Goal: Task Accomplishment & Management: Use online tool/utility

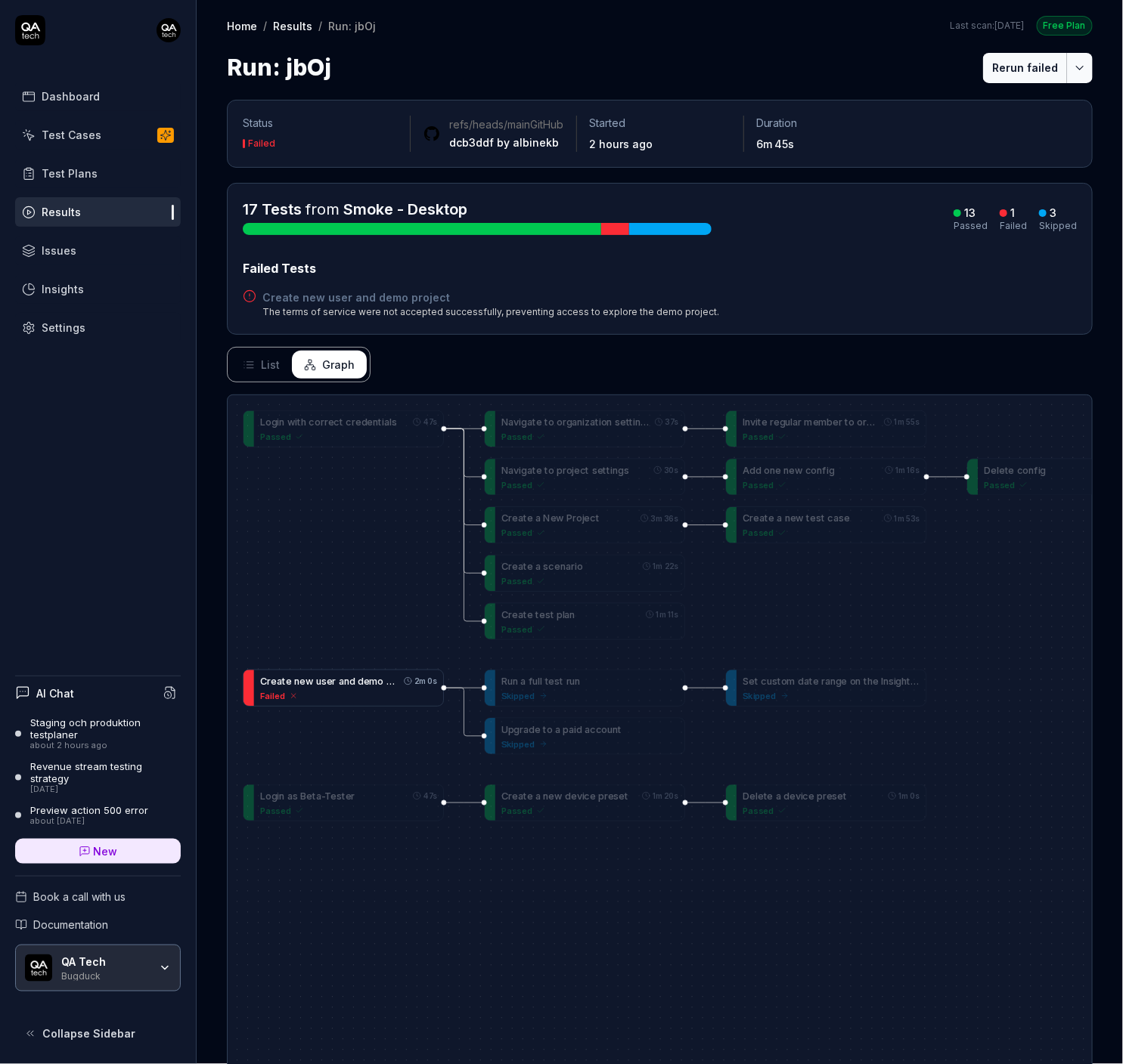
click at [297, 701] on div "Failed" at bounding box center [349, 695] width 177 height 13
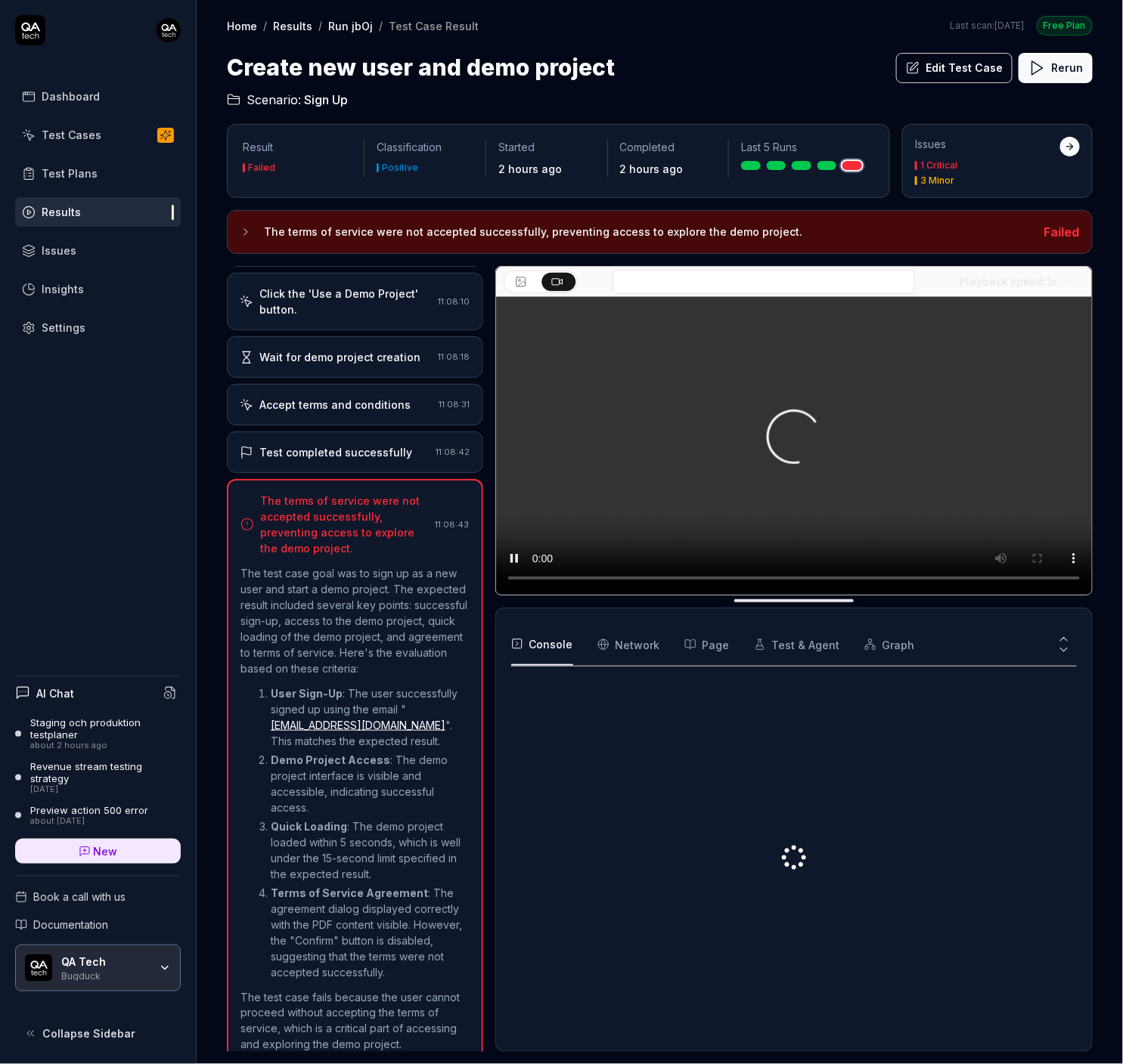
scroll to position [577, 0]
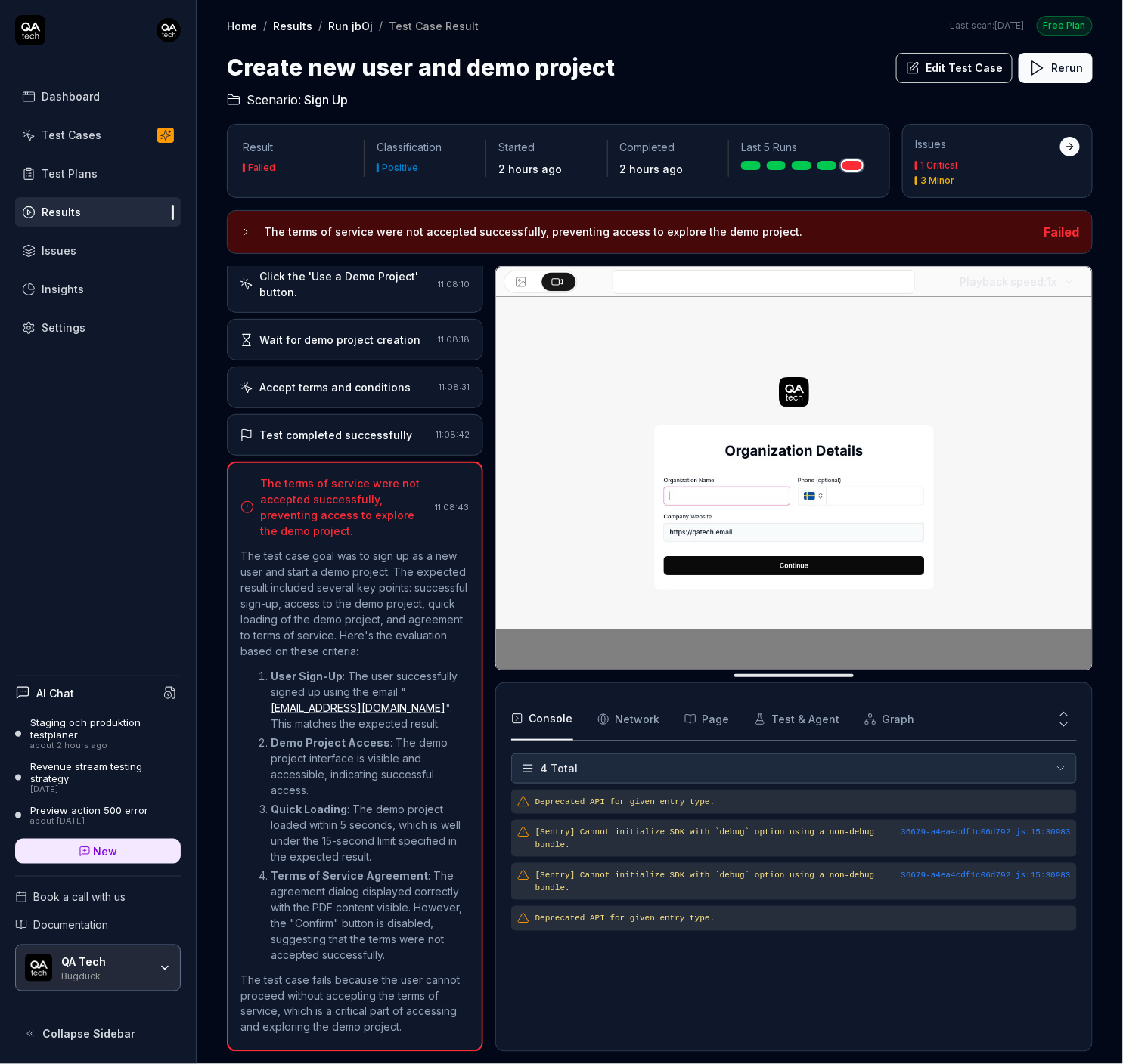
click at [349, 437] on div "Test completed successfully 11:08:42" at bounding box center [355, 434] width 257 height 42
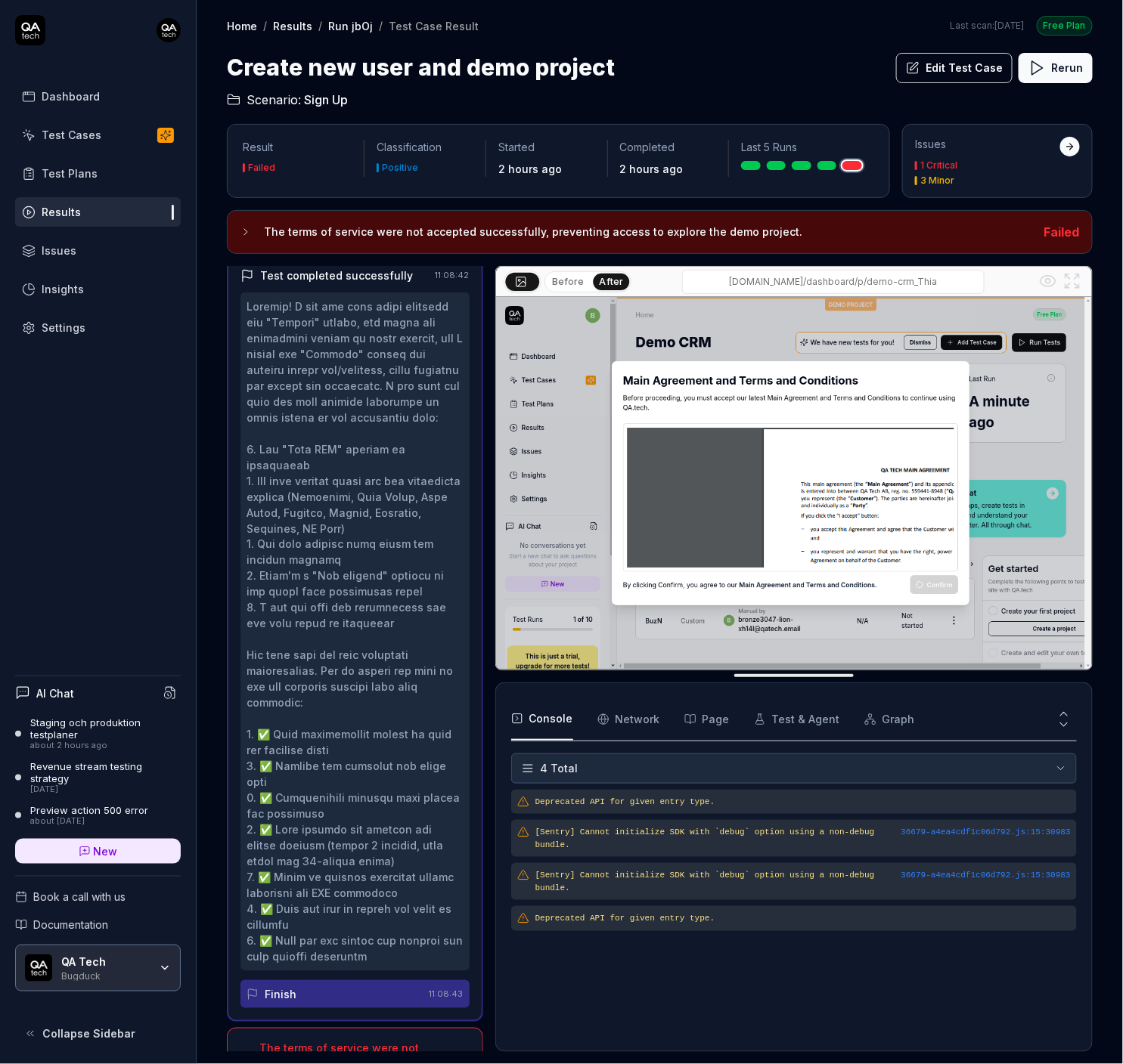
scroll to position [739, 0]
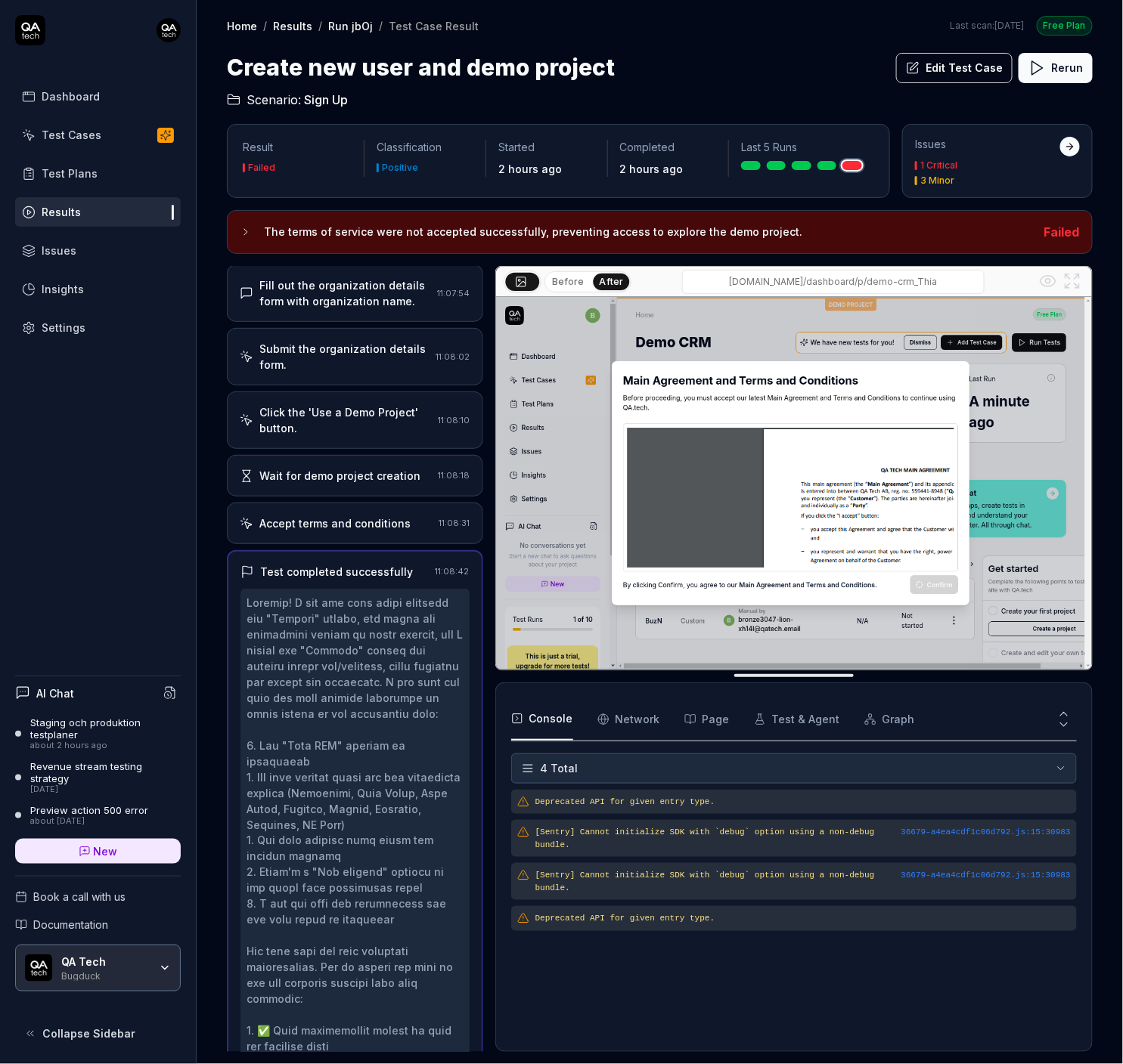
click at [315, 516] on div "Accept terms and conditions" at bounding box center [335, 524] width 151 height 16
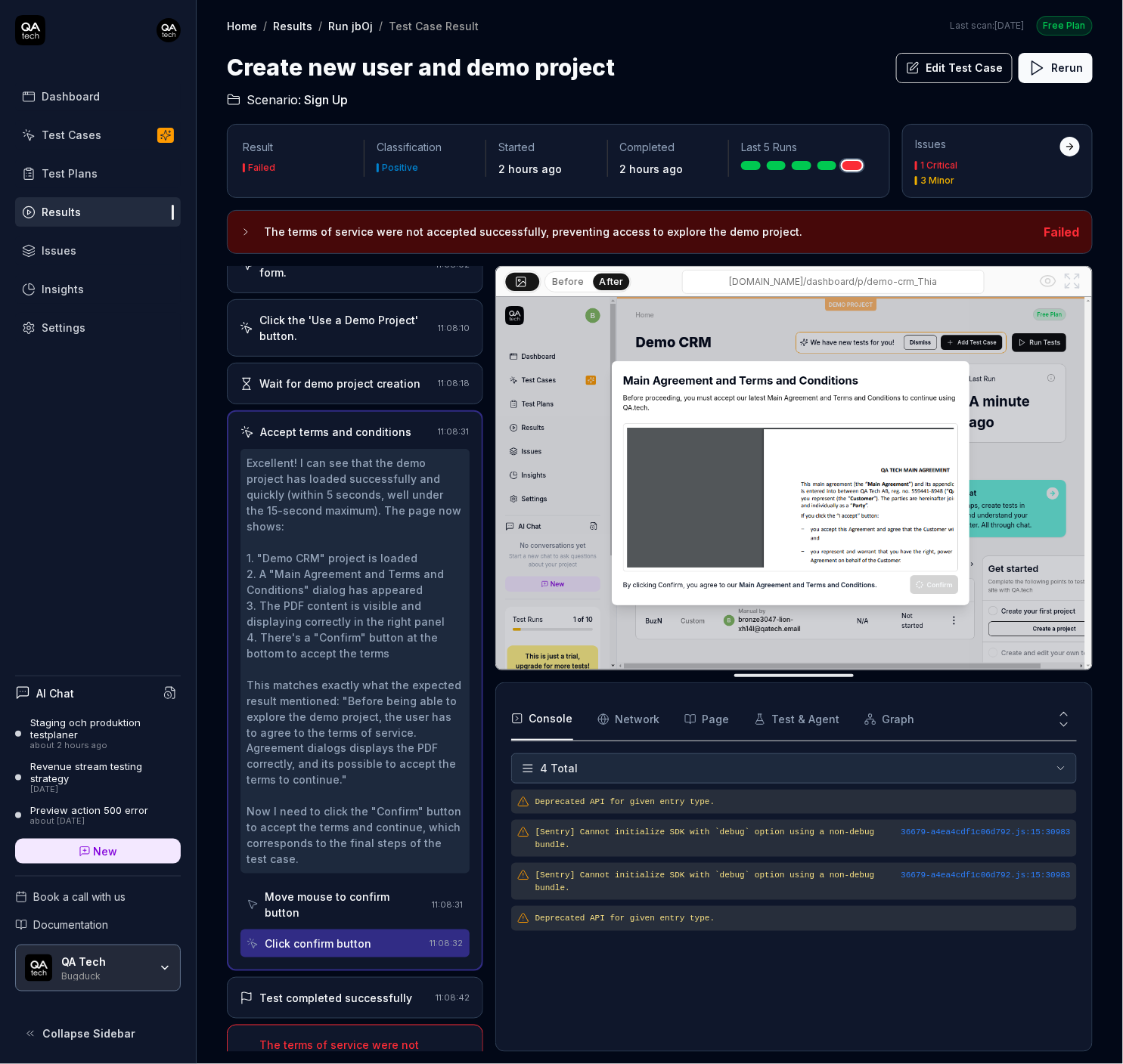
scroll to position [531, 0]
click at [942, 62] on button "Edit Test Case" at bounding box center [954, 68] width 116 height 31
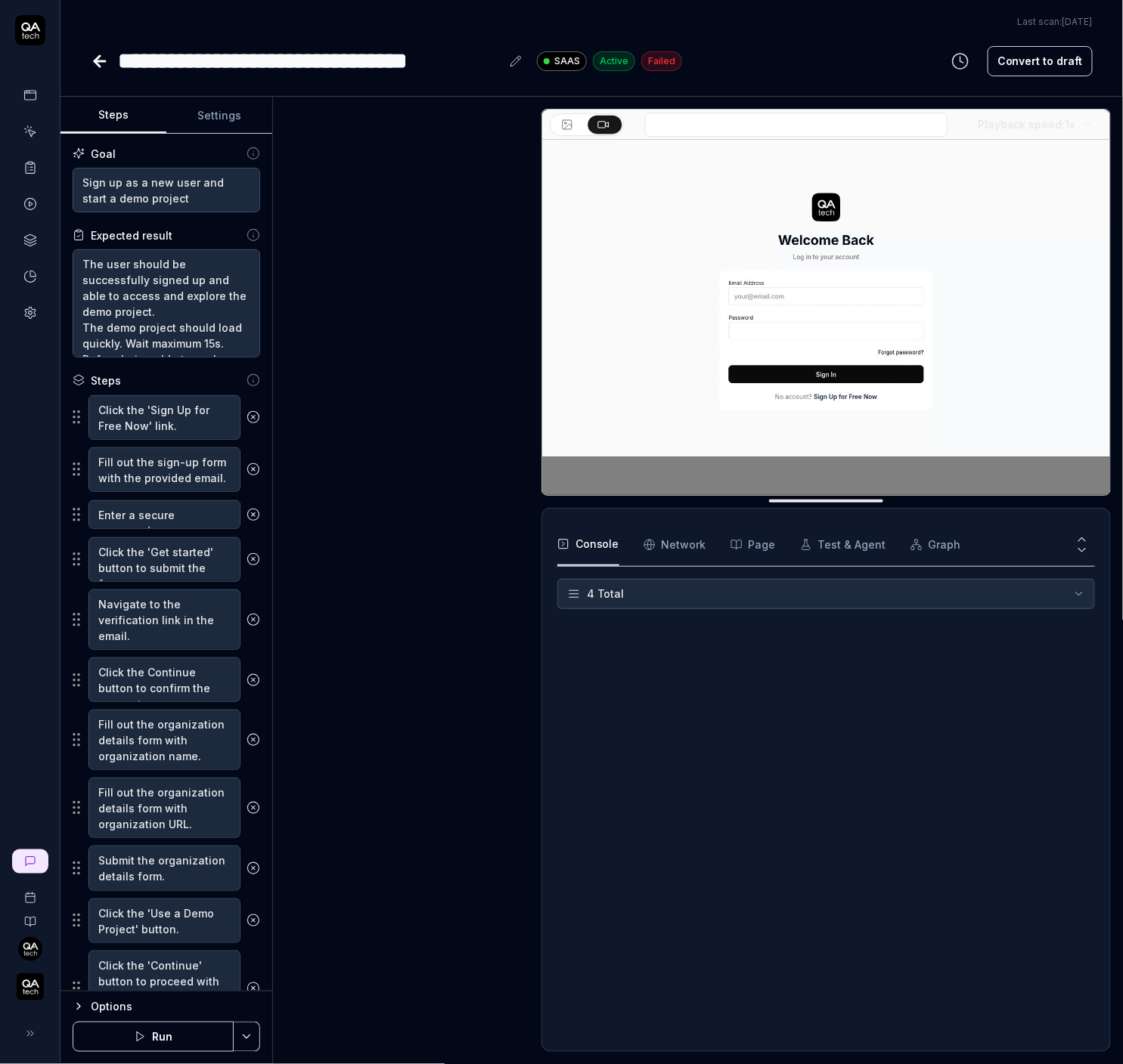
scroll to position [437, 0]
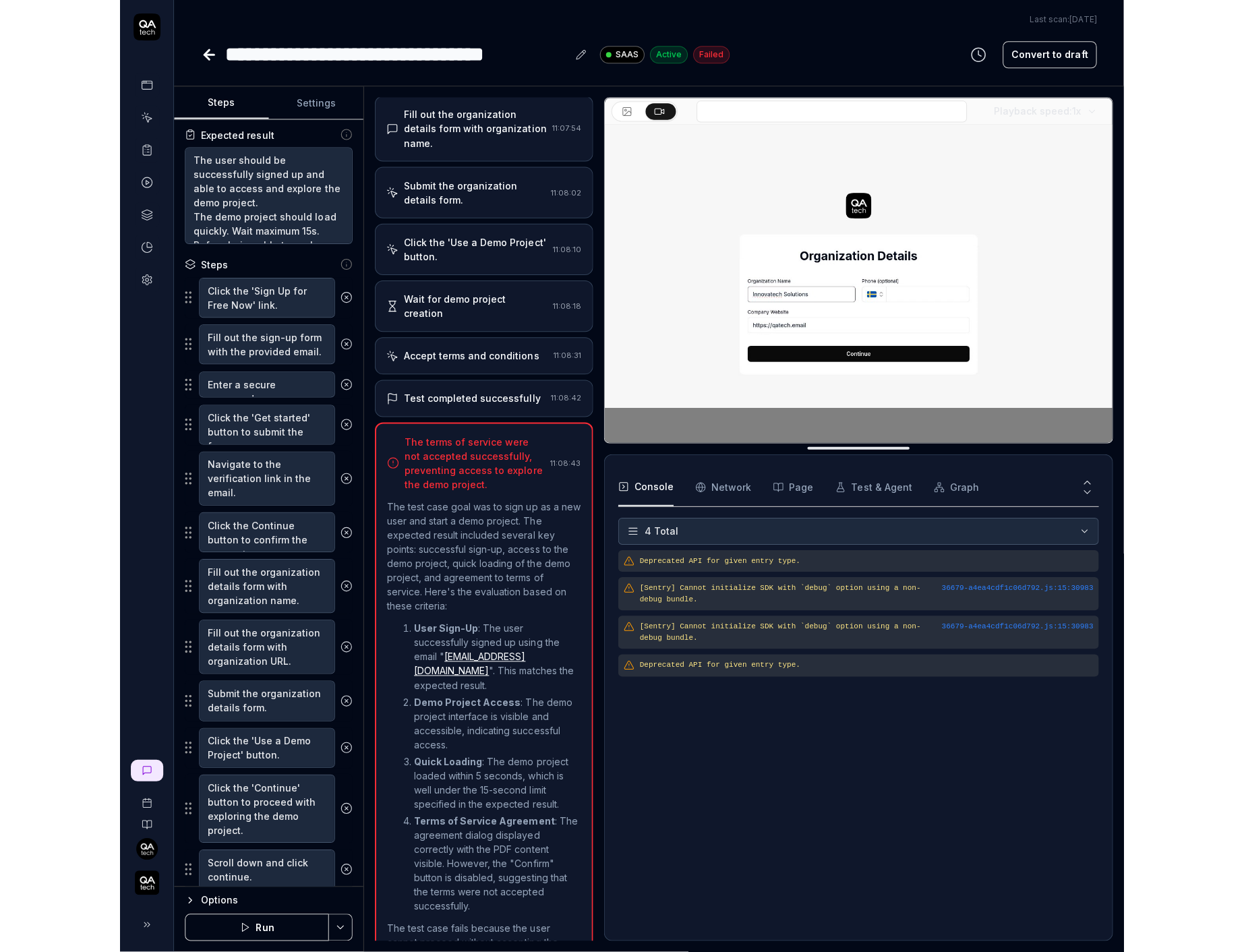
scroll to position [112, 0]
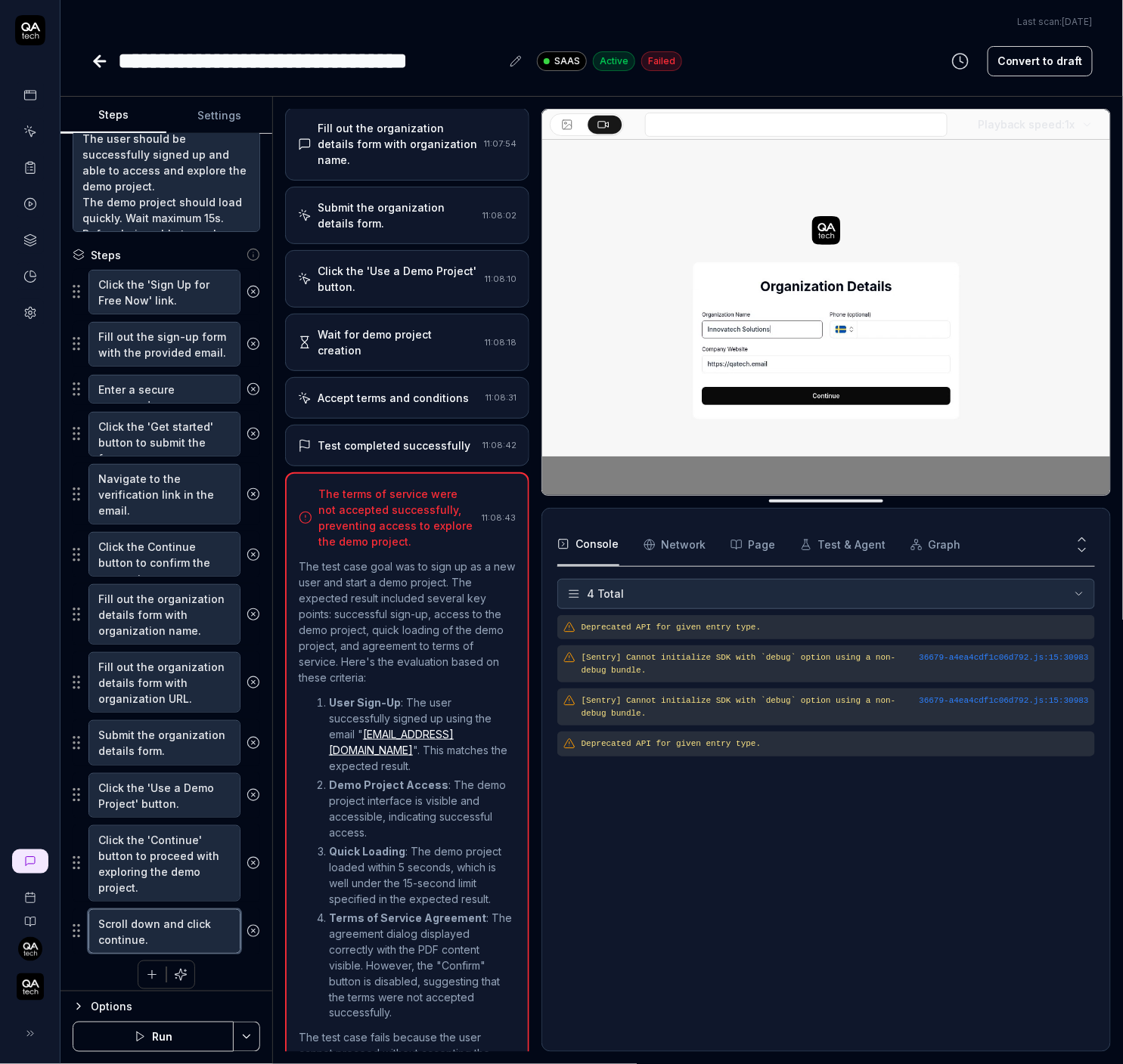
click at [174, 933] on textarea "Scroll down and click continue." at bounding box center [164, 931] width 152 height 44
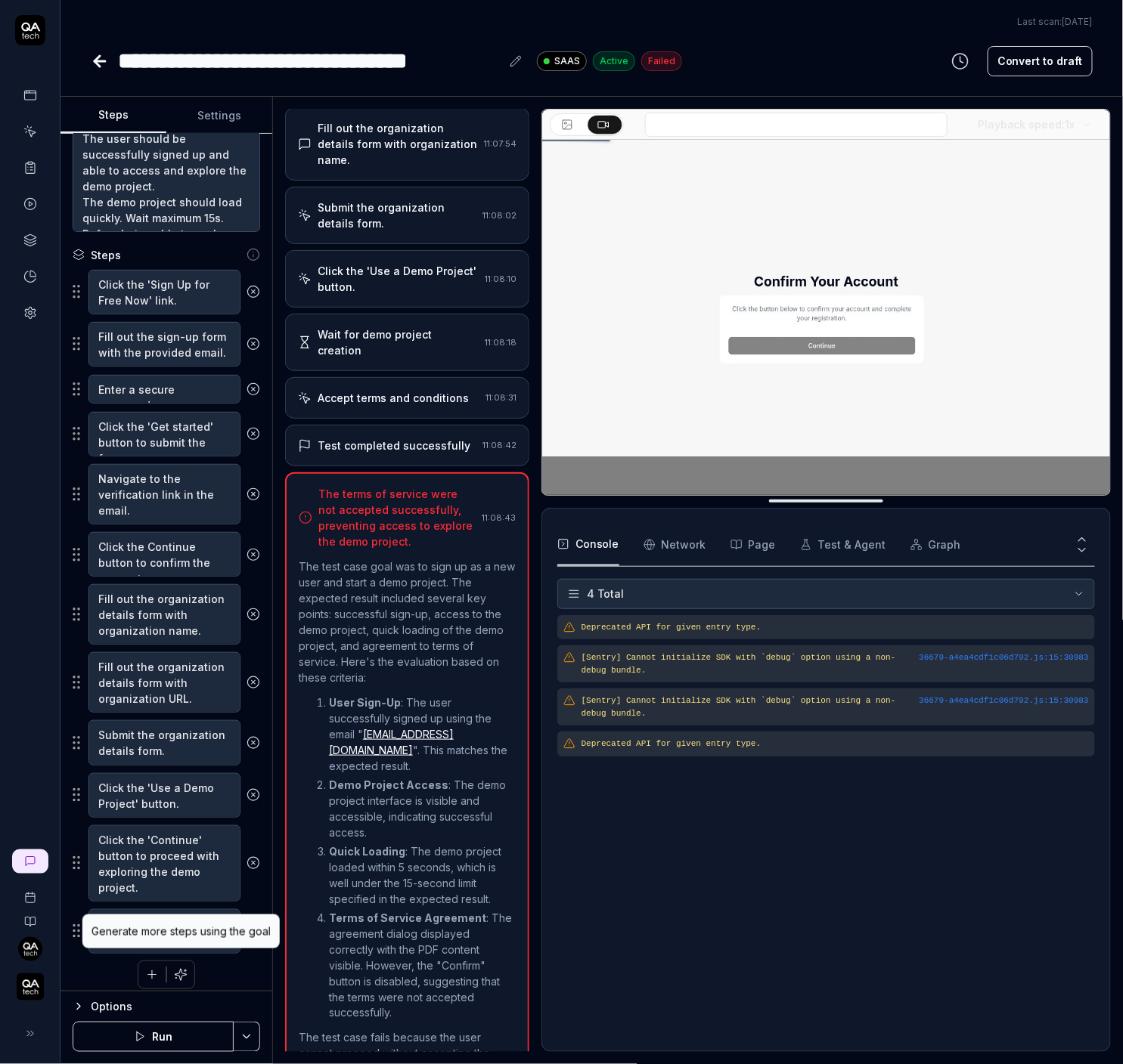
click at [185, 969] on icon "button" at bounding box center [180, 974] width 11 height 11
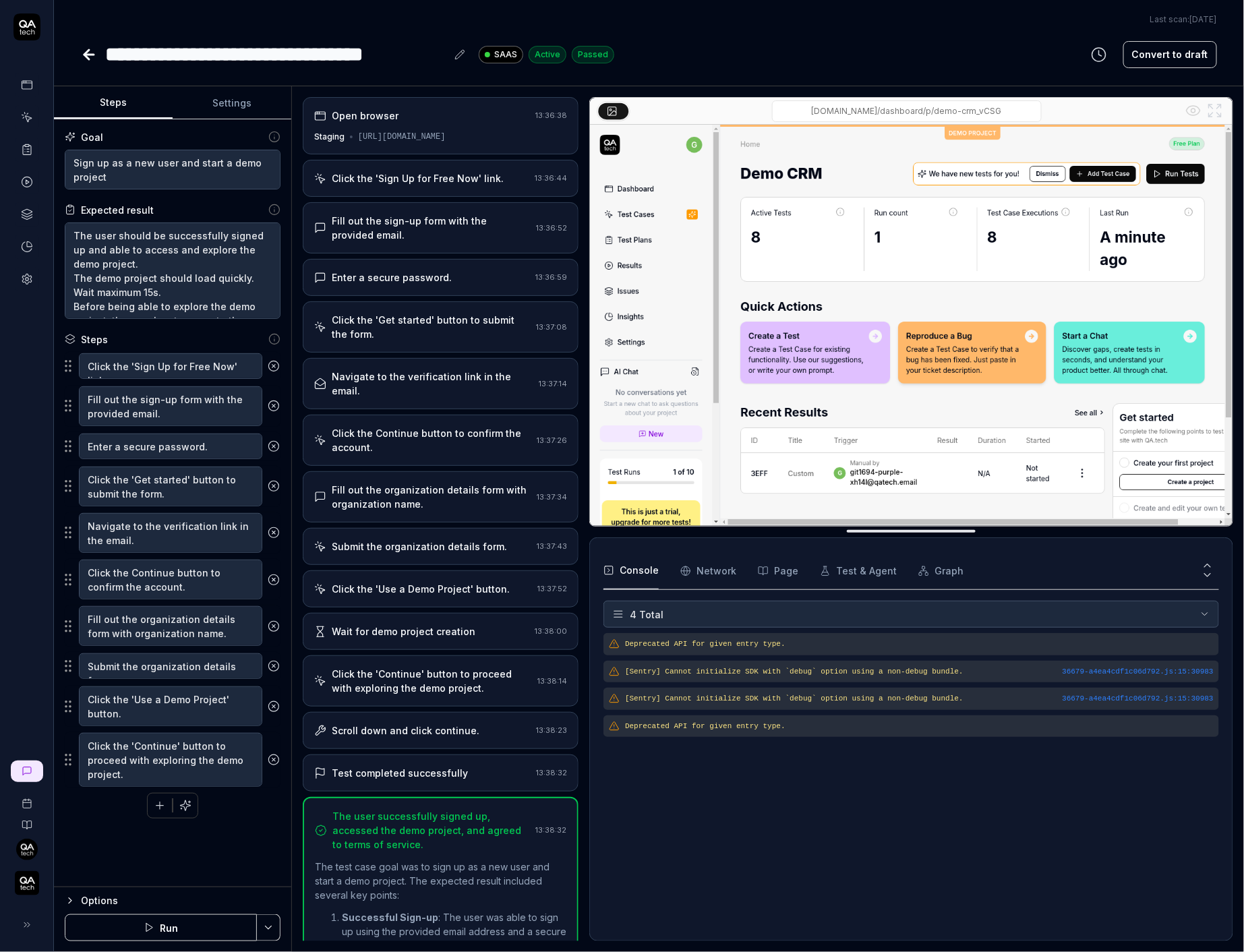
type textarea "*"
